Goal: Navigation & Orientation: Find specific page/section

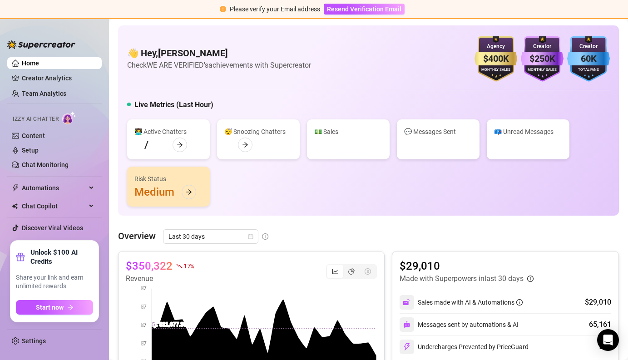
scroll to position [195, 0]
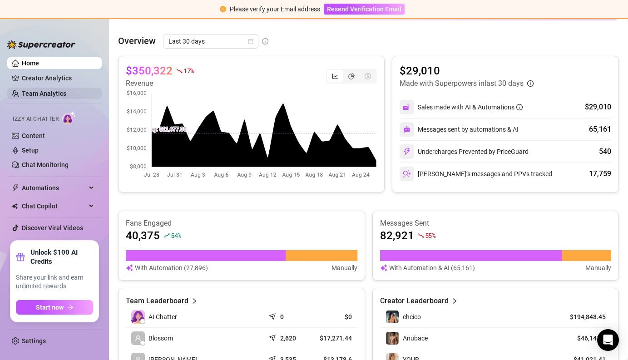
click at [50, 96] on link "Team Analytics" at bounding box center [44, 93] width 44 height 7
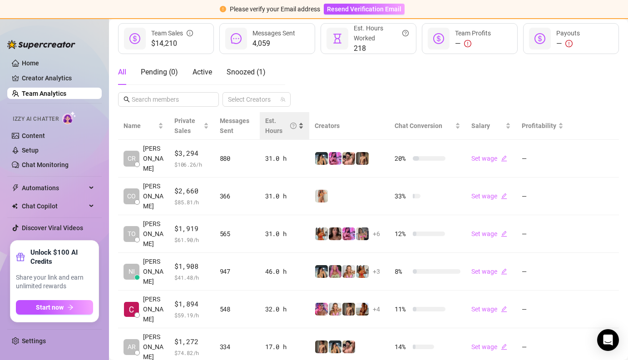
scroll to position [124, 0]
